Goal: Information Seeking & Learning: Check status

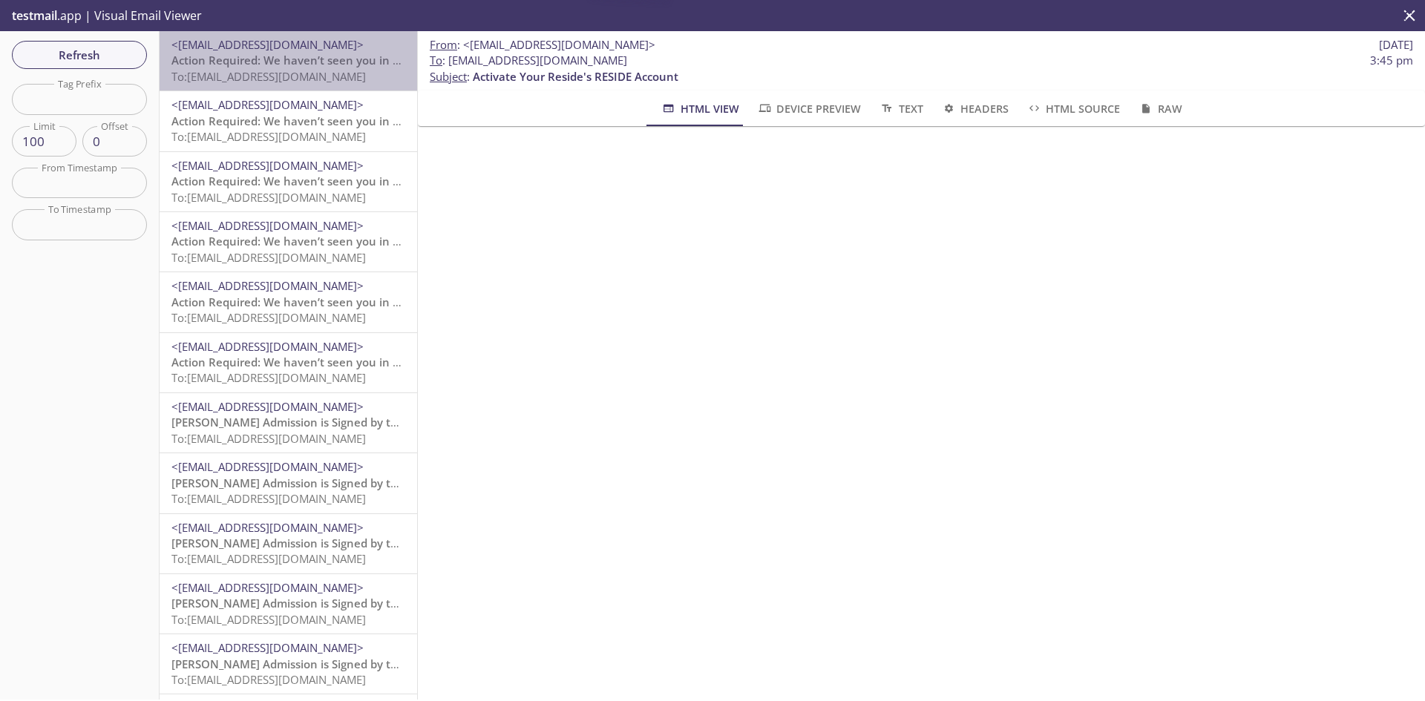
click at [288, 73] on span "To: [EMAIL_ADDRESS][DOMAIN_NAME]" at bounding box center [268, 76] width 194 height 15
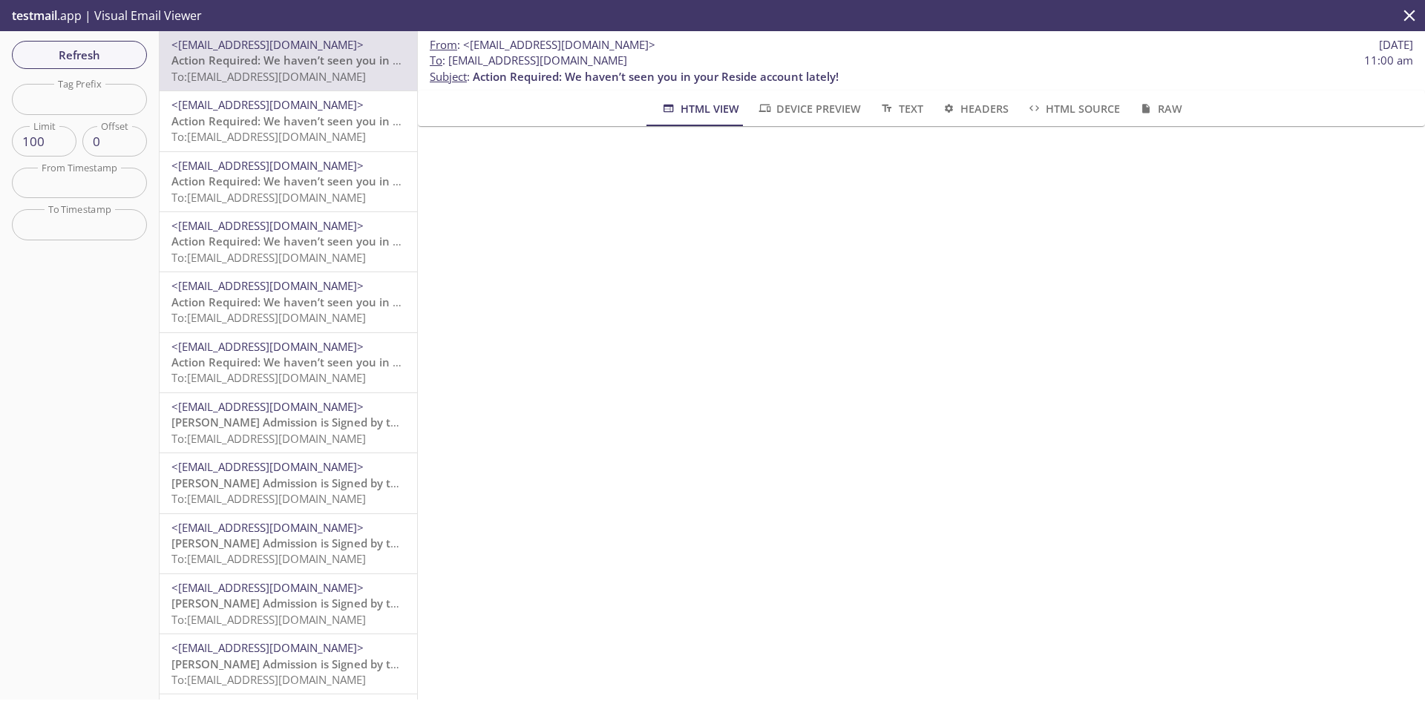
drag, startPoint x: 655, startPoint y: 60, endPoint x: 448, endPoint y: 67, distance: 206.4
click at [448, 67] on span "To : [EMAIL_ADDRESS][DOMAIN_NAME] 11:00 am" at bounding box center [921, 61] width 983 height 16
copy span "[EMAIL_ADDRESS][DOMAIN_NAME]"
click at [128, 59] on span "Refresh" at bounding box center [79, 54] width 111 height 19
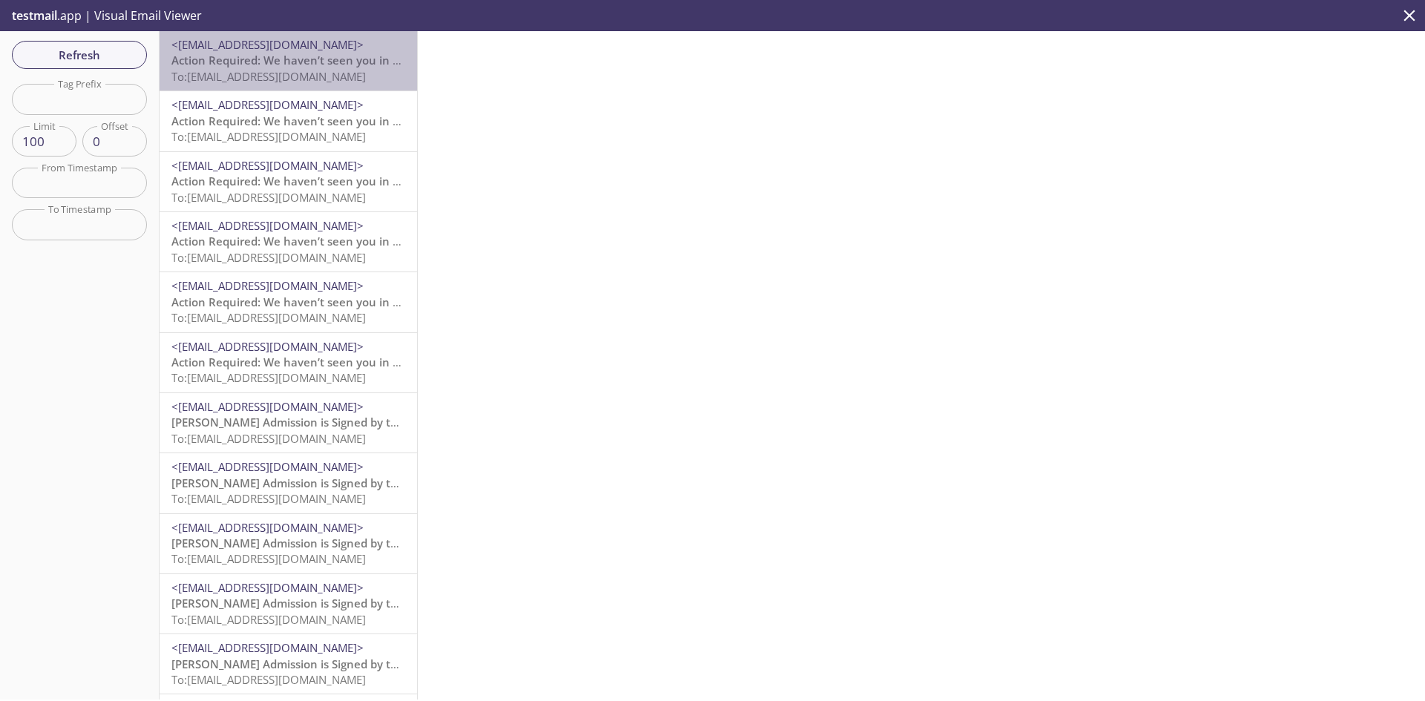
click at [322, 72] on span "To: [EMAIL_ADDRESS][DOMAIN_NAME]" at bounding box center [268, 76] width 194 height 15
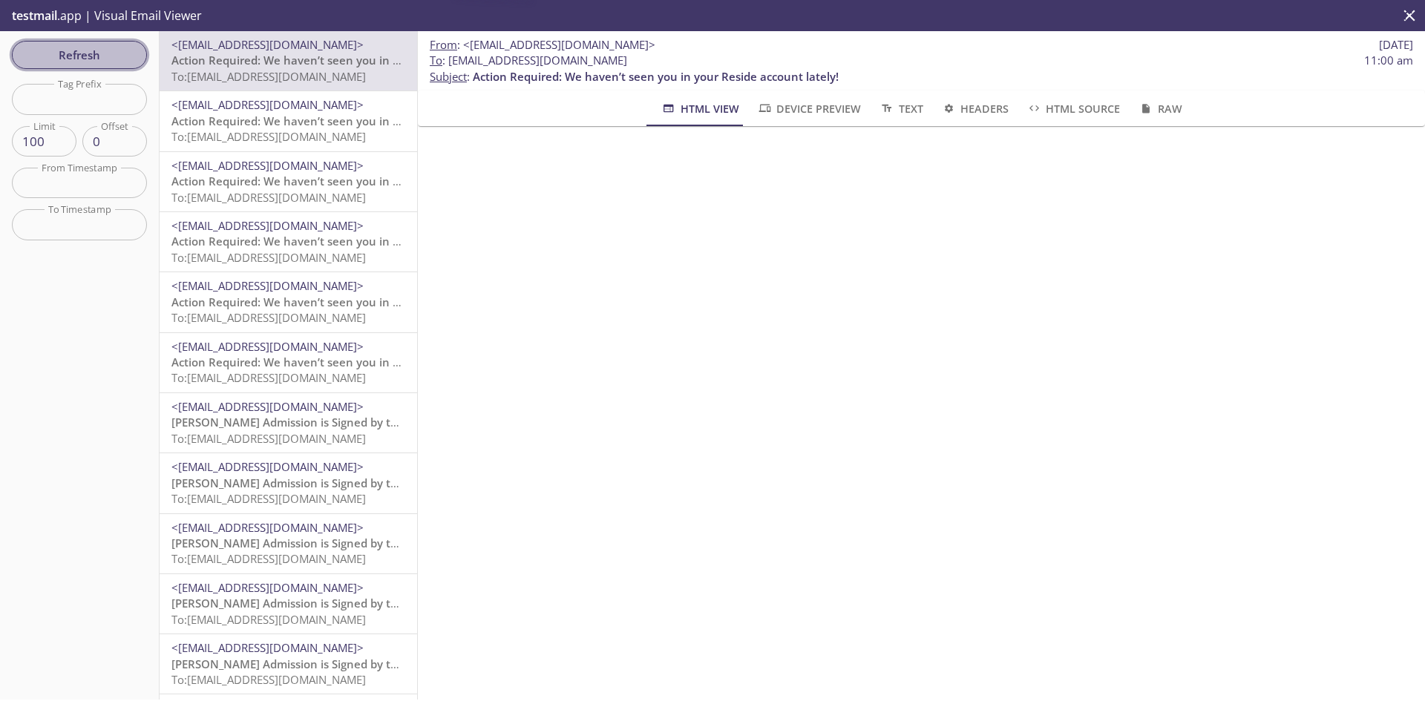
click at [92, 50] on span "Refresh" at bounding box center [79, 54] width 111 height 19
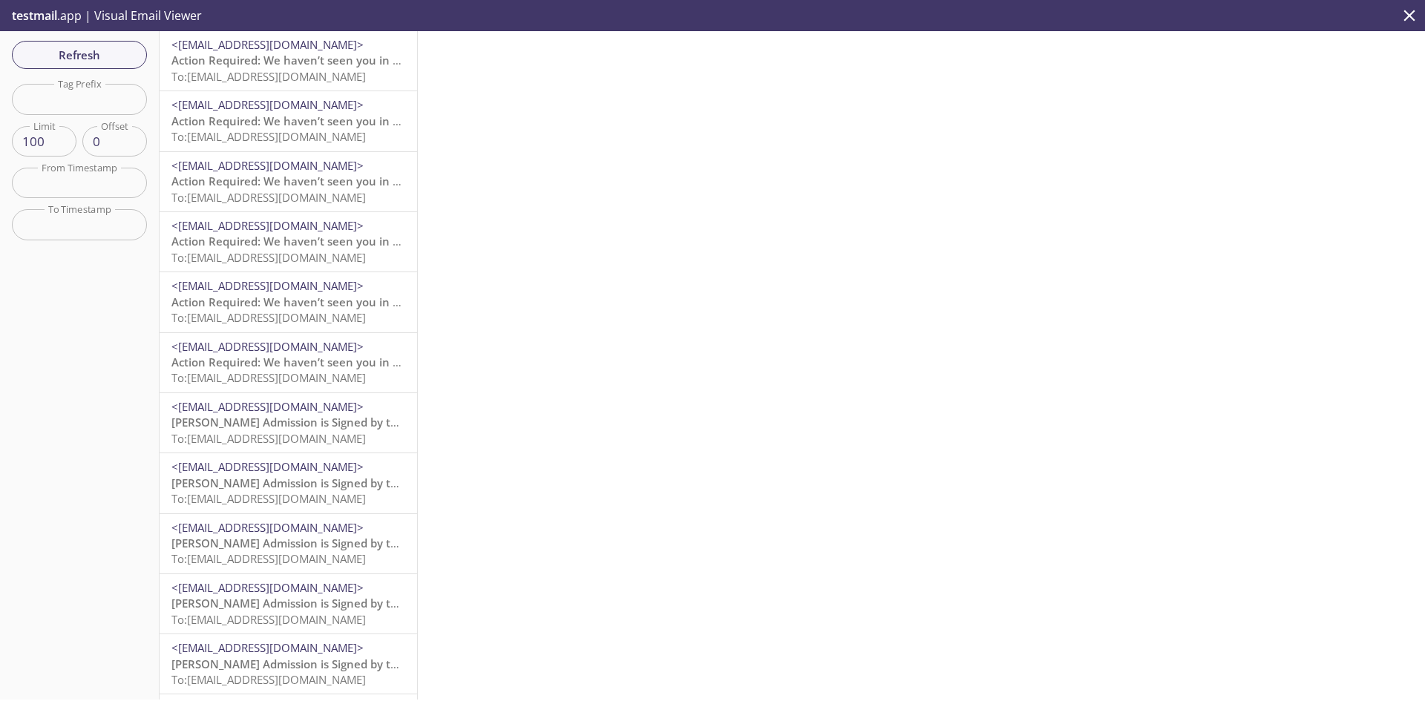
click at [50, 61] on span "Refresh" at bounding box center [79, 54] width 111 height 19
click at [56, 54] on span "Refresh" at bounding box center [79, 54] width 111 height 19
click at [299, 40] on span "<[EMAIL_ADDRESS][DOMAIN_NAME]>" at bounding box center [267, 44] width 192 height 15
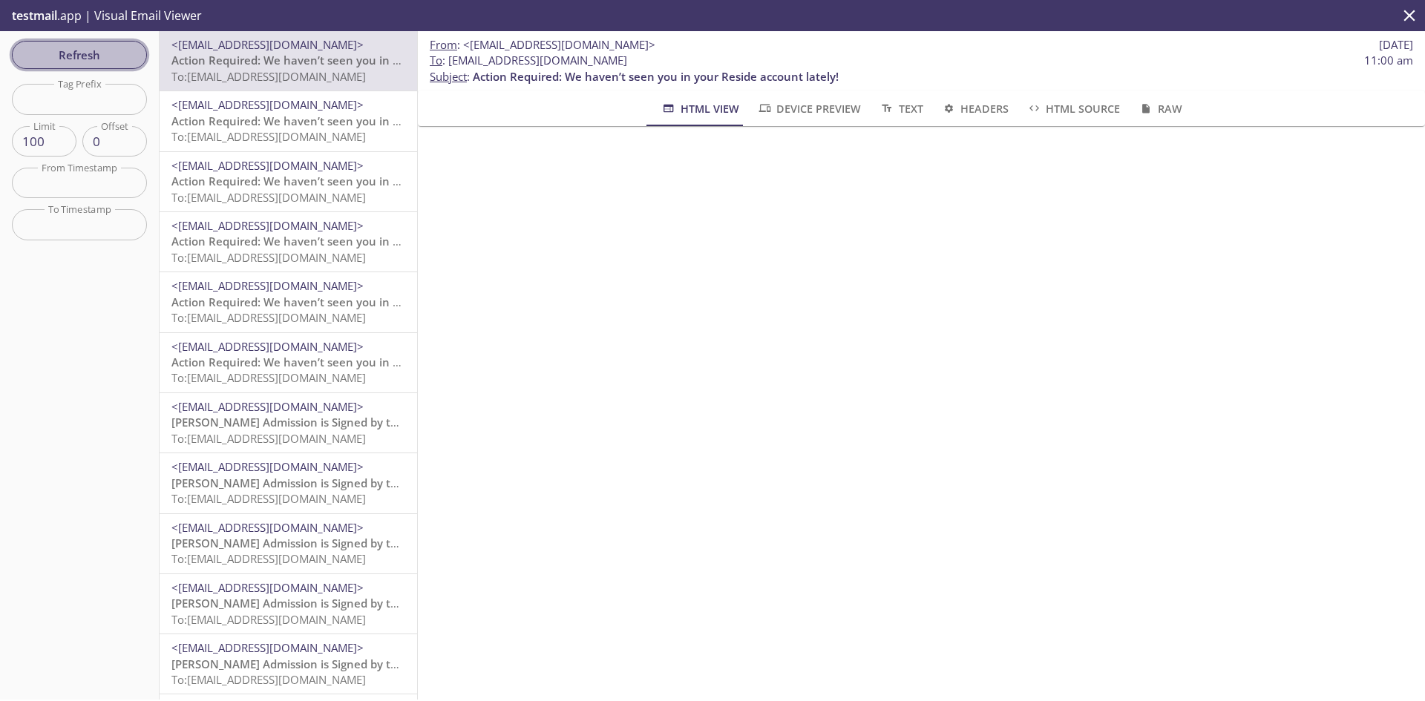
click at [96, 61] on span "Refresh" at bounding box center [79, 54] width 111 height 19
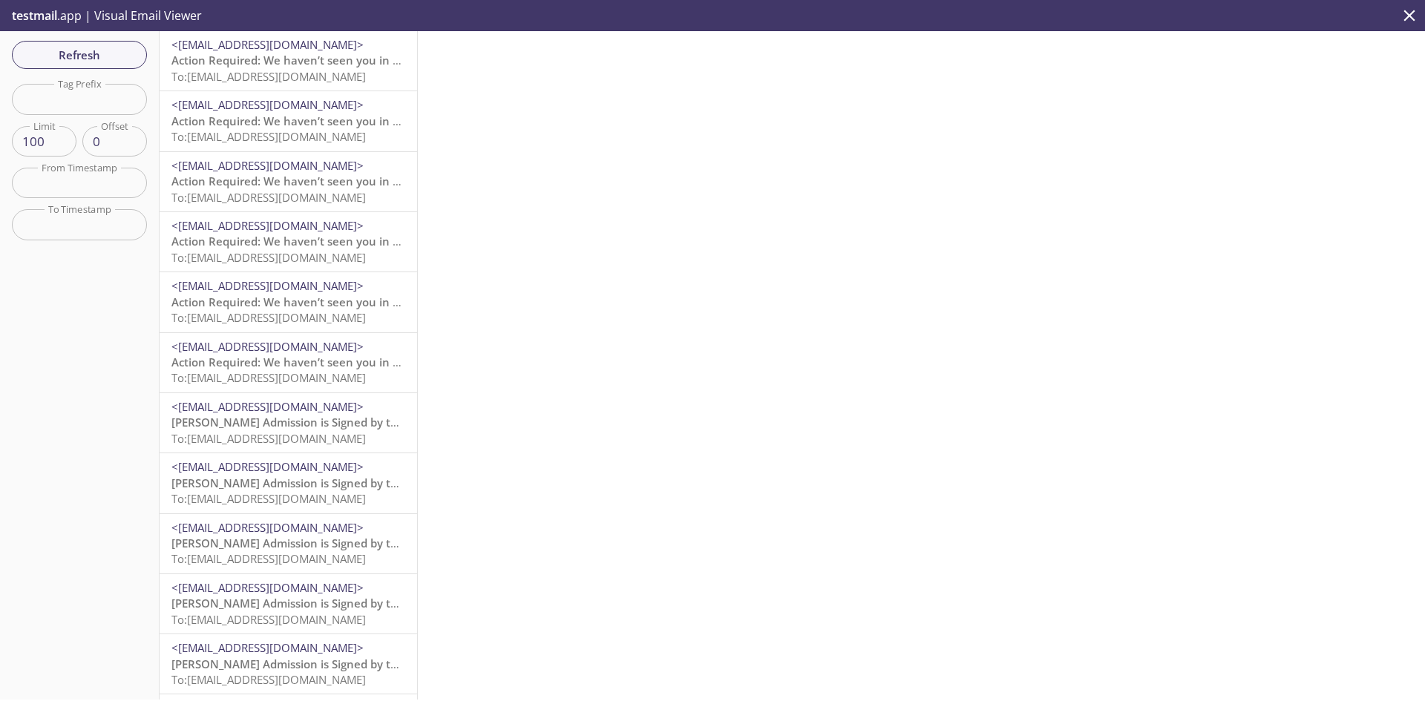
click at [62, 41] on button "Refresh" at bounding box center [79, 55] width 135 height 28
click at [333, 43] on span "<[EMAIL_ADDRESS][DOMAIN_NAME]>" at bounding box center [267, 44] width 192 height 15
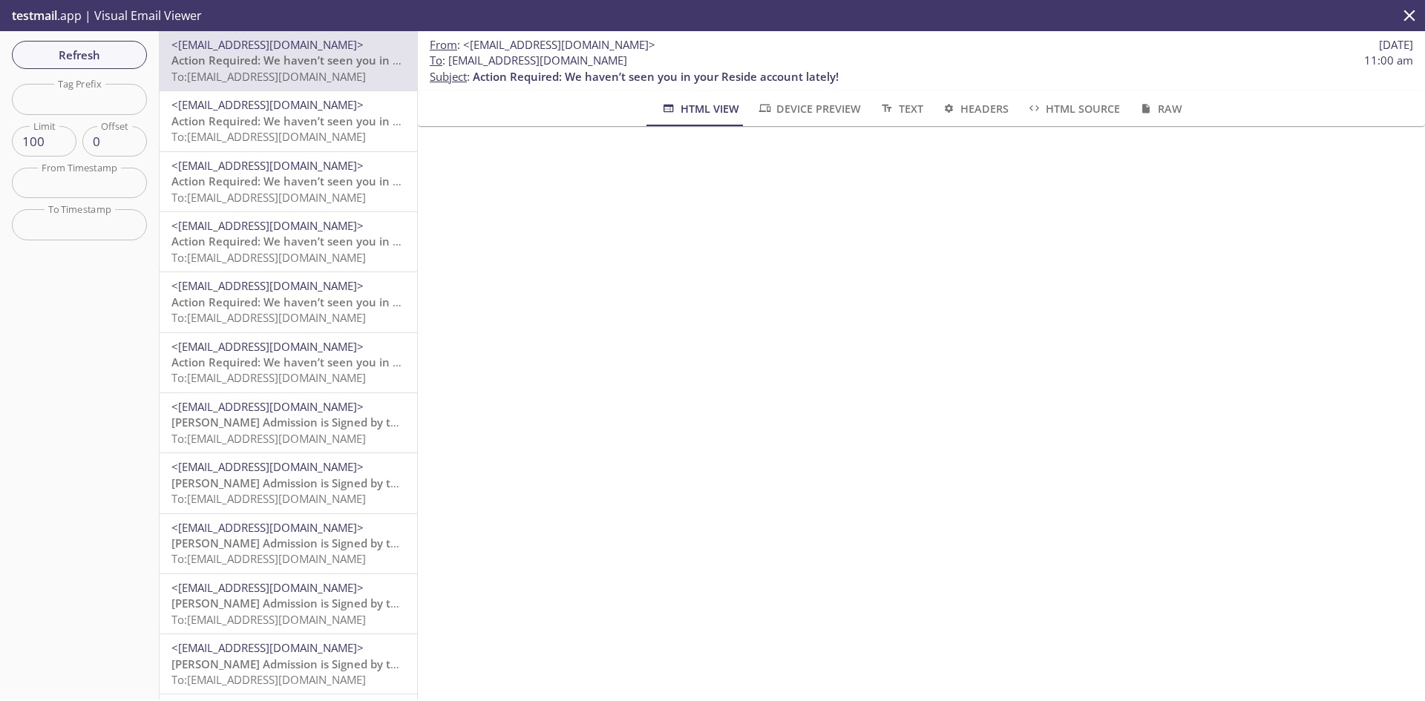
drag, startPoint x: 641, startPoint y: 62, endPoint x: 451, endPoint y: 60, distance: 190.0
click at [451, 60] on span "To : [EMAIL_ADDRESS][DOMAIN_NAME] 11:00 am" at bounding box center [921, 61] width 983 height 16
copy span "[EMAIL_ADDRESS][DOMAIN_NAME]"
click at [59, 41] on button "Refresh" at bounding box center [79, 55] width 135 height 28
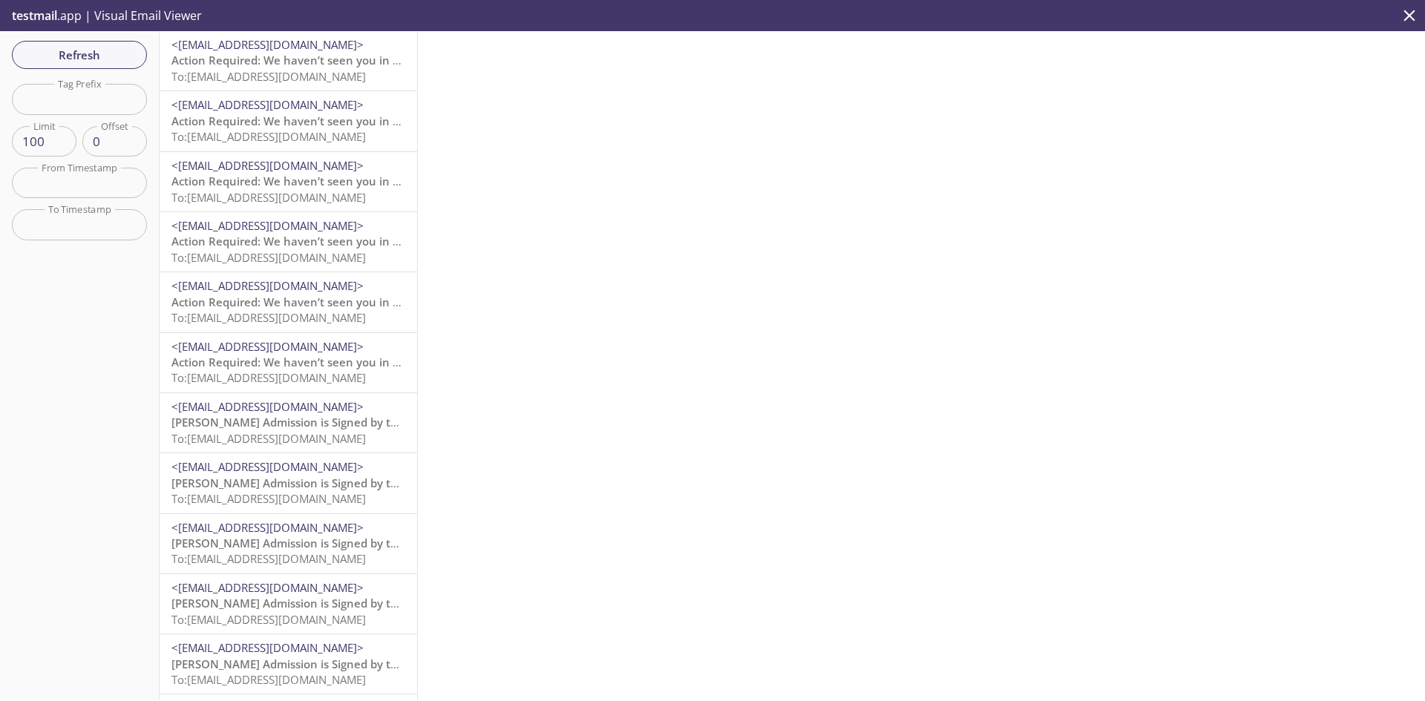
click at [200, 56] on span "Action Required: We haven’t seen you in your Reside account lately!" at bounding box center [354, 60] width 366 height 15
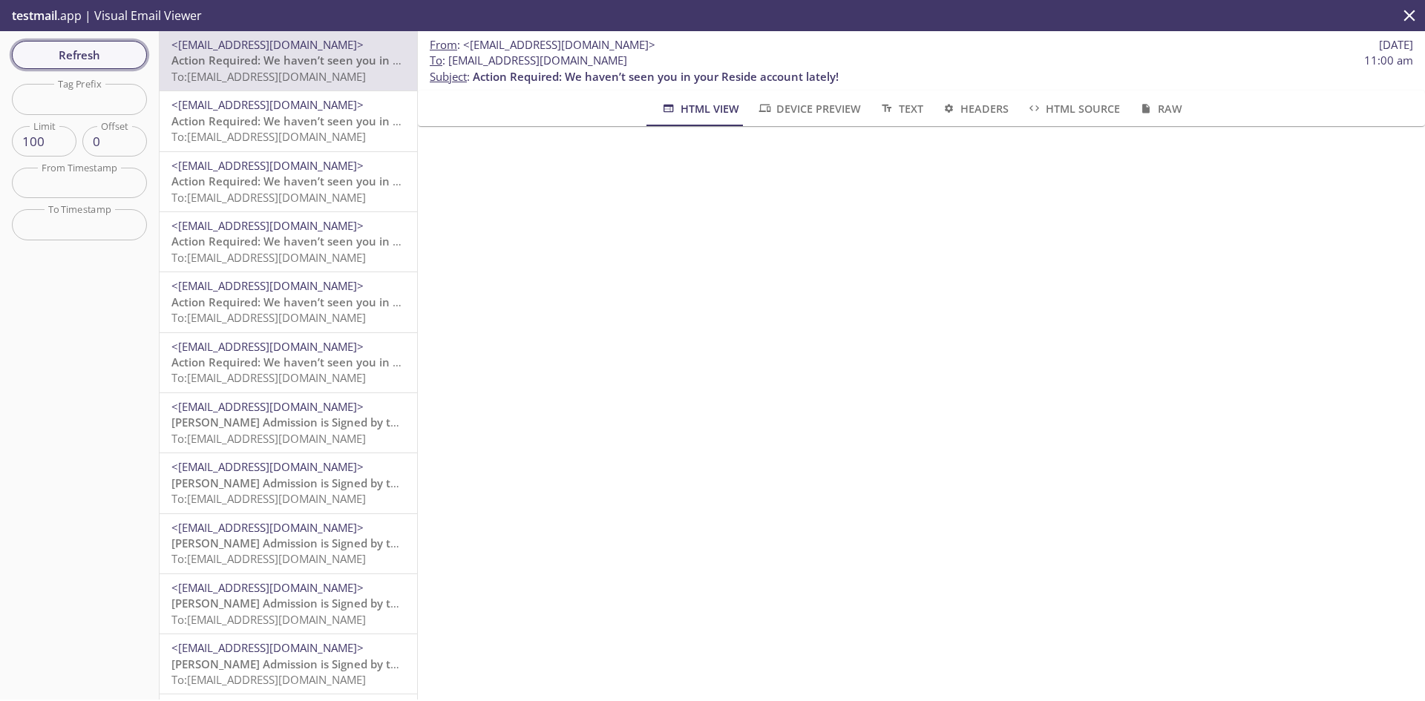
click at [67, 53] on span "Refresh" at bounding box center [79, 54] width 111 height 19
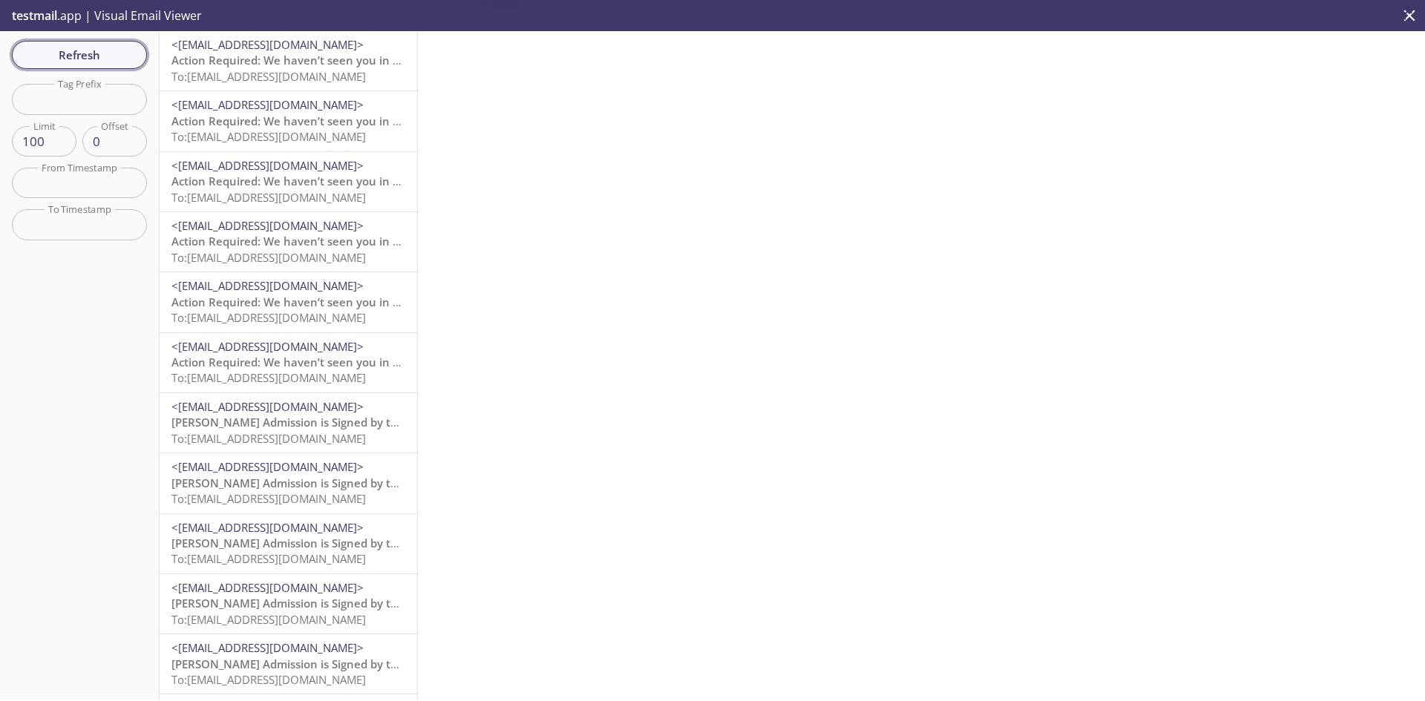
click at [67, 53] on span "Refresh" at bounding box center [79, 54] width 111 height 19
